Goal: Task Accomplishment & Management: Manage account settings

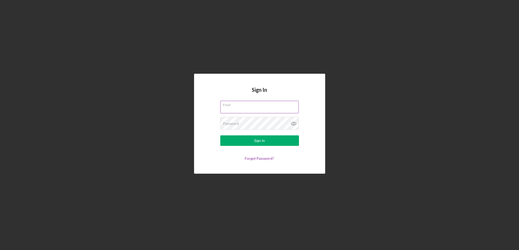
click at [233, 110] on input "Email" at bounding box center [259, 107] width 78 height 13
type input "[EMAIL_ADDRESS][DOMAIN_NAME]"
click at [220, 135] on button "Sign In" at bounding box center [259, 140] width 79 height 10
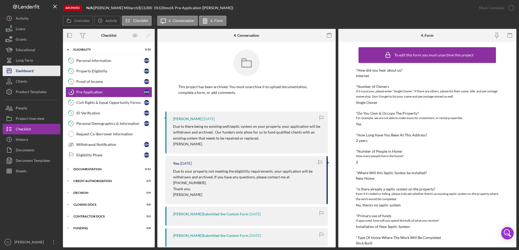
click at [39, 71] on button "Icon/Dashboard Dashboard" at bounding box center [32, 71] width 58 height 10
